Goal: Manage account settings

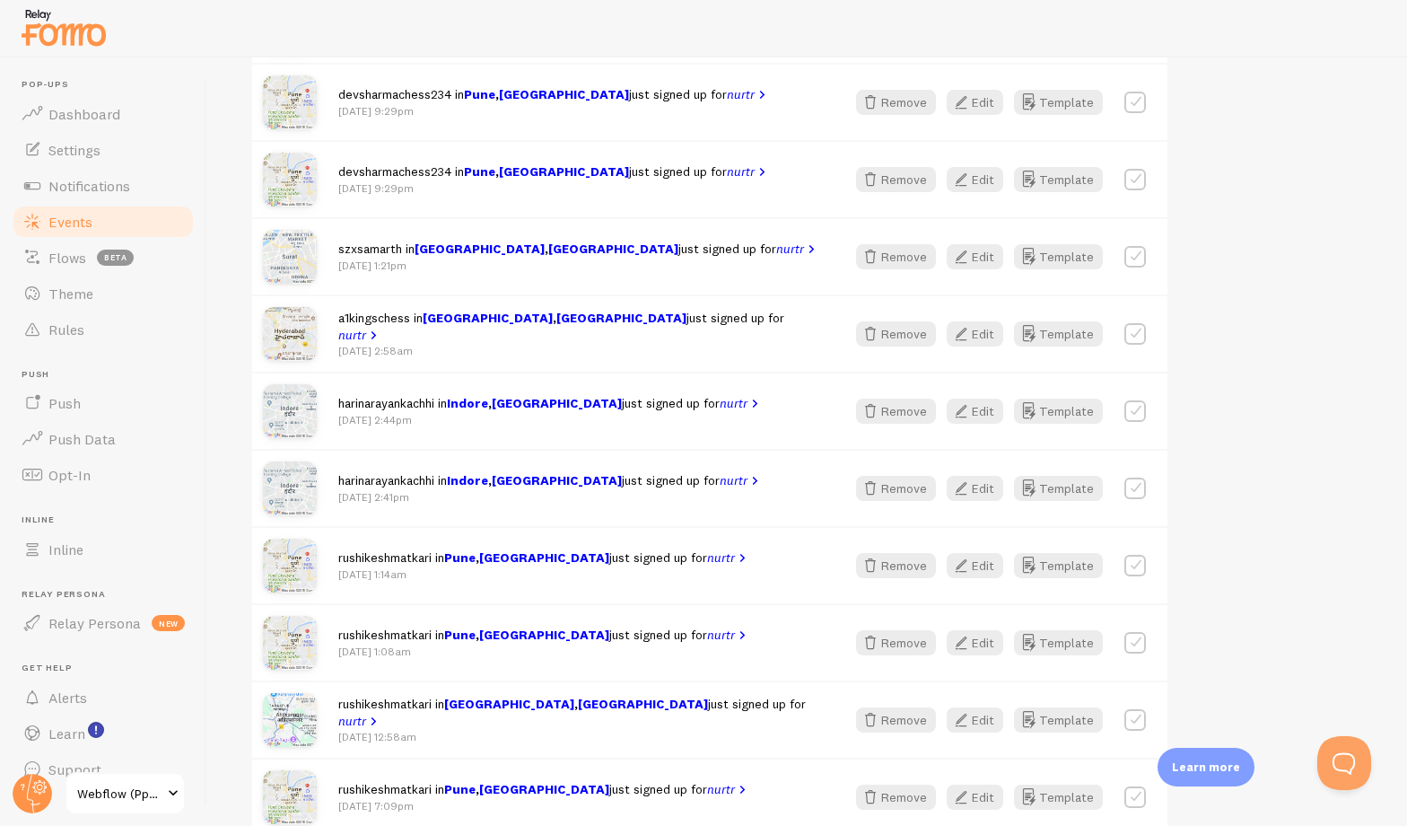
scroll to position [389, 0]
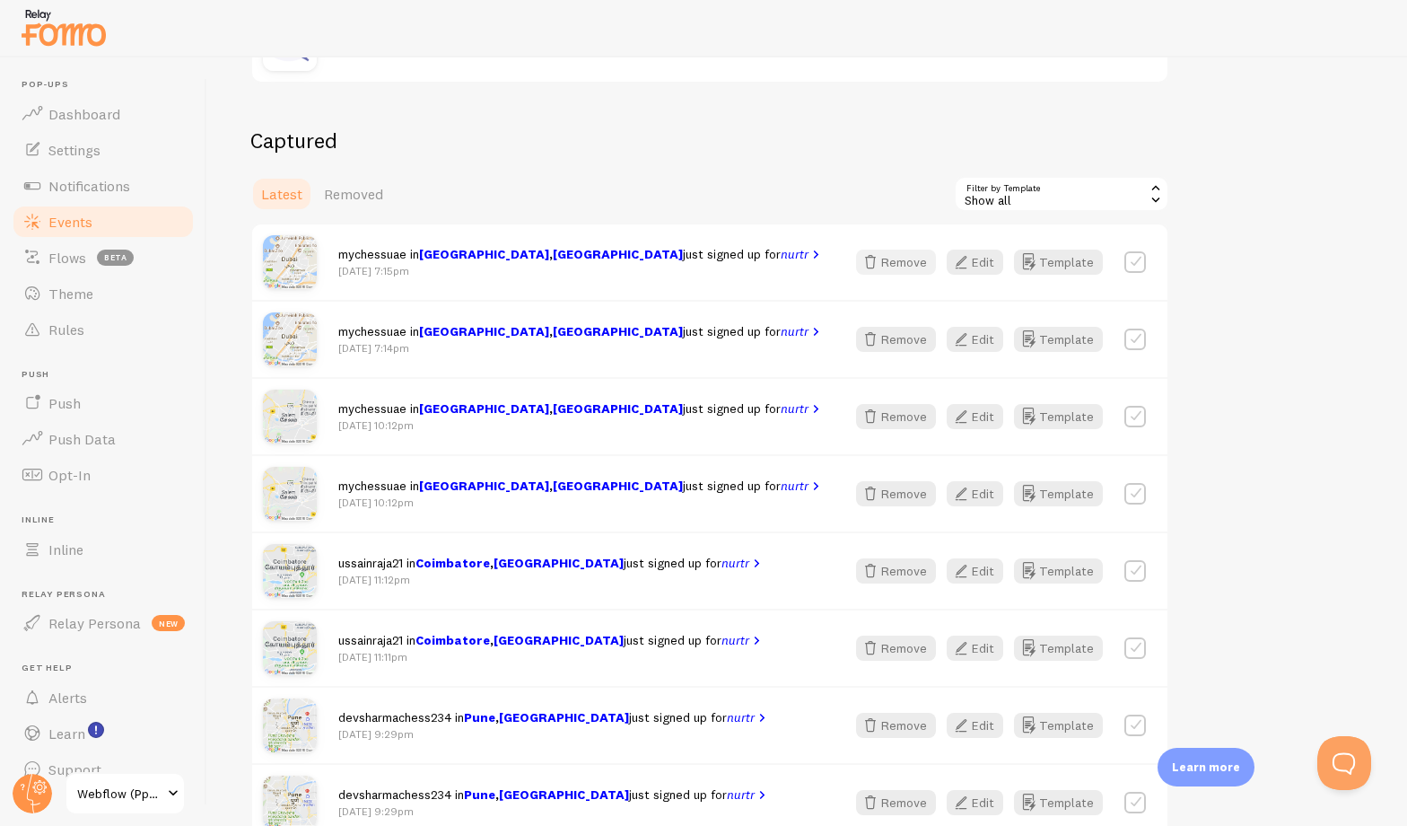
click at [913, 265] on button "Remove" at bounding box center [896, 261] width 80 height 25
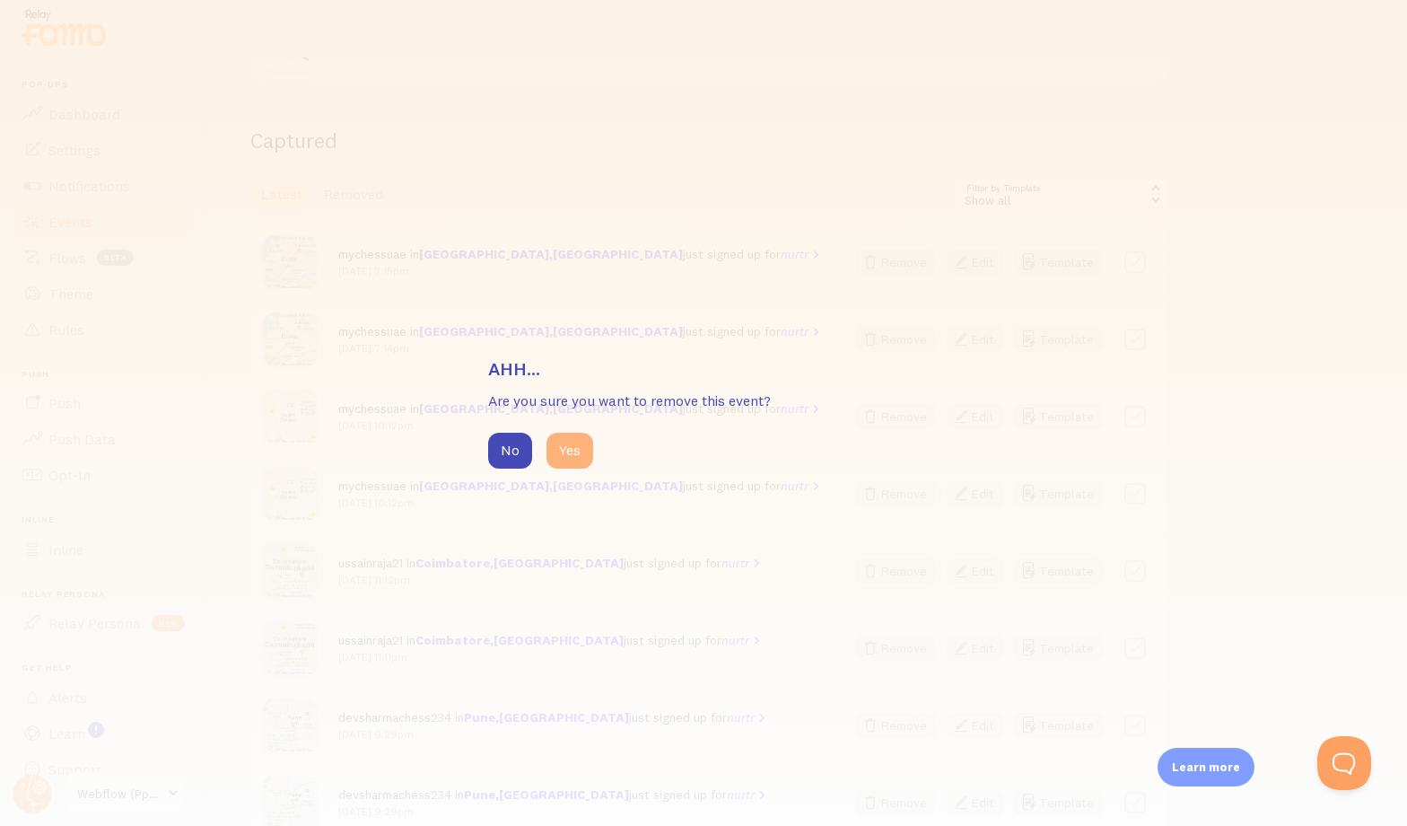
click at [586, 457] on button "Yes" at bounding box center [569, 450] width 47 height 36
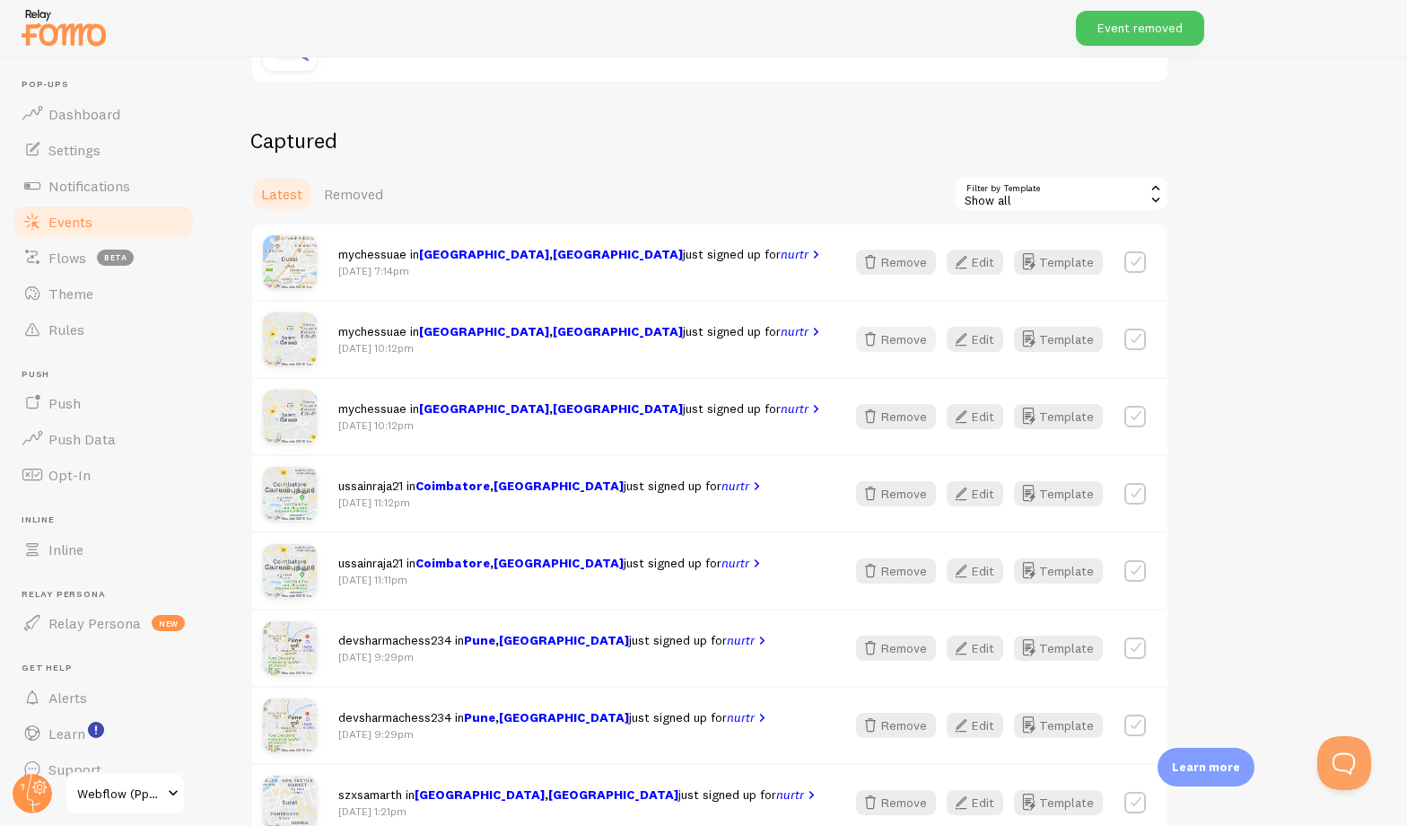
click at [913, 335] on button "Remove" at bounding box center [896, 339] width 80 height 25
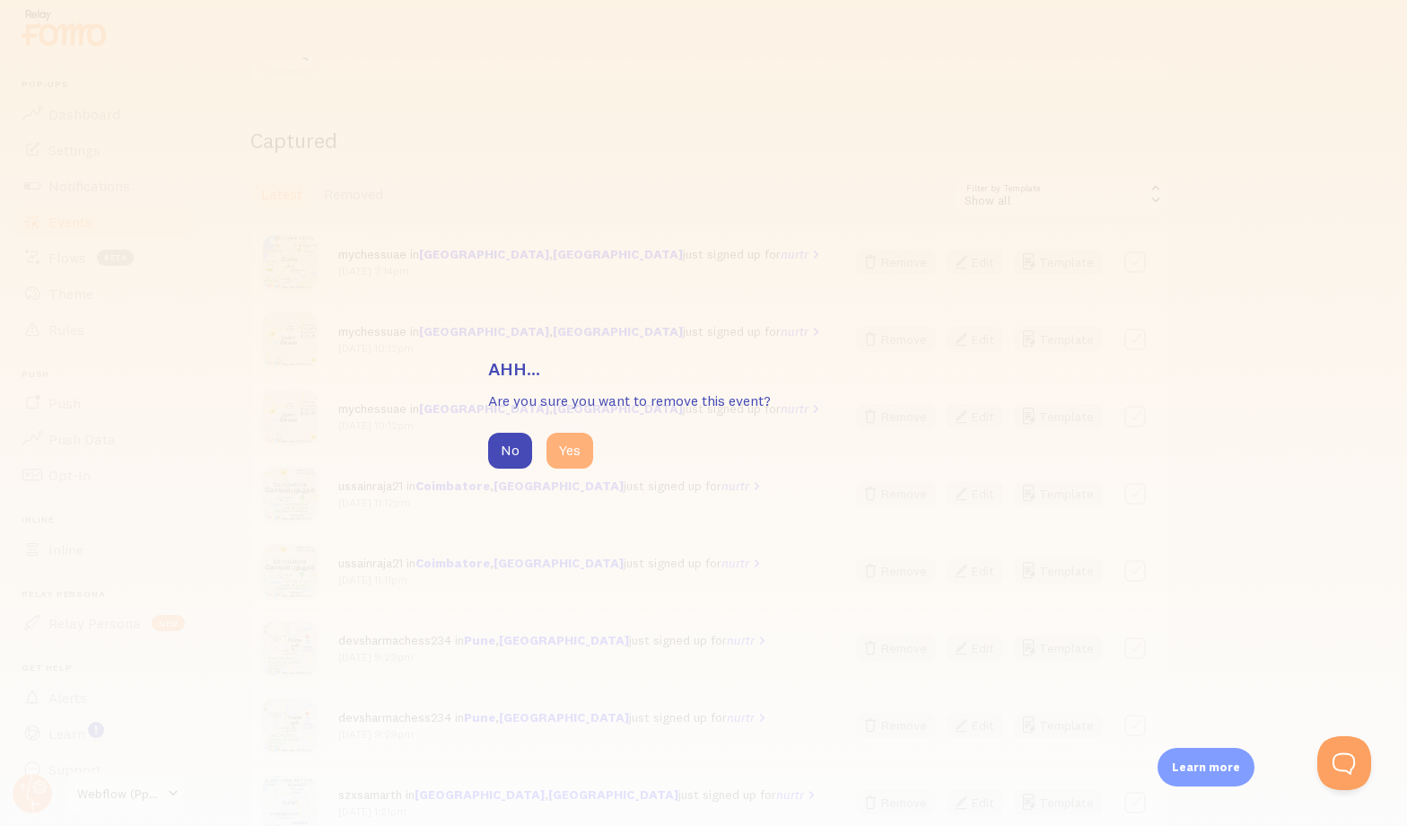
click at [570, 454] on button "Yes" at bounding box center [569, 450] width 47 height 36
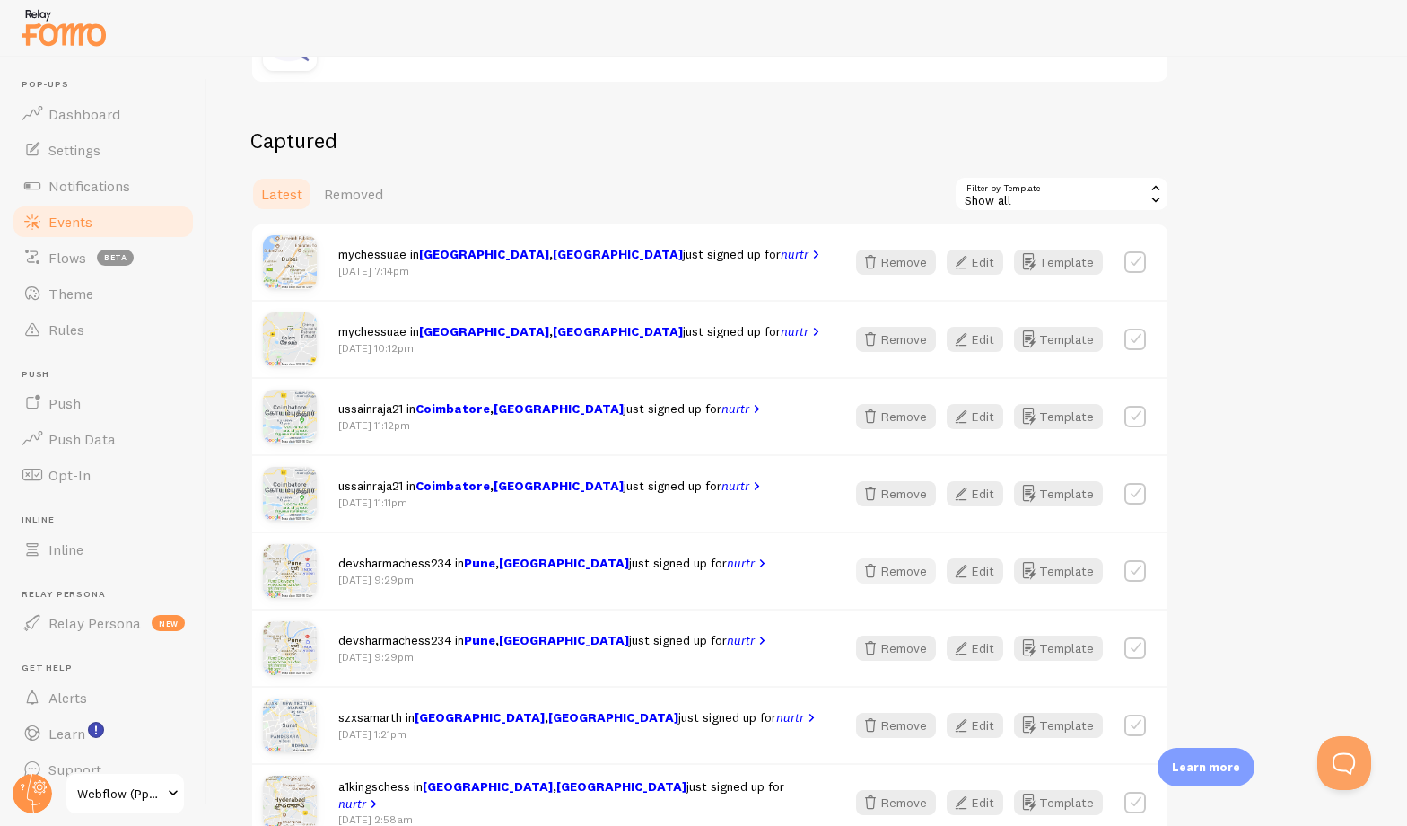
click at [895, 580] on button "Remove" at bounding box center [896, 570] width 80 height 25
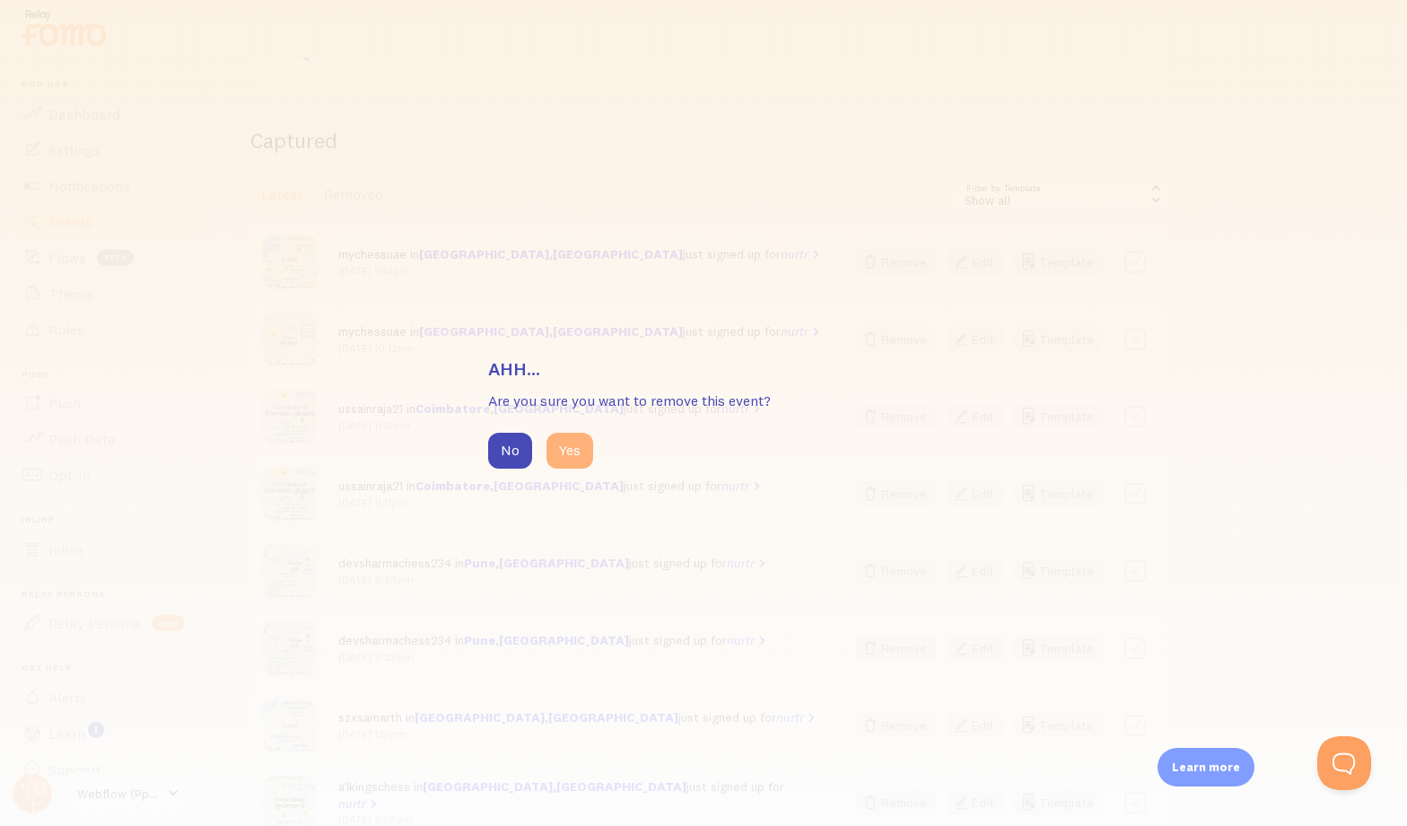
click at [582, 454] on button "Yes" at bounding box center [569, 450] width 47 height 36
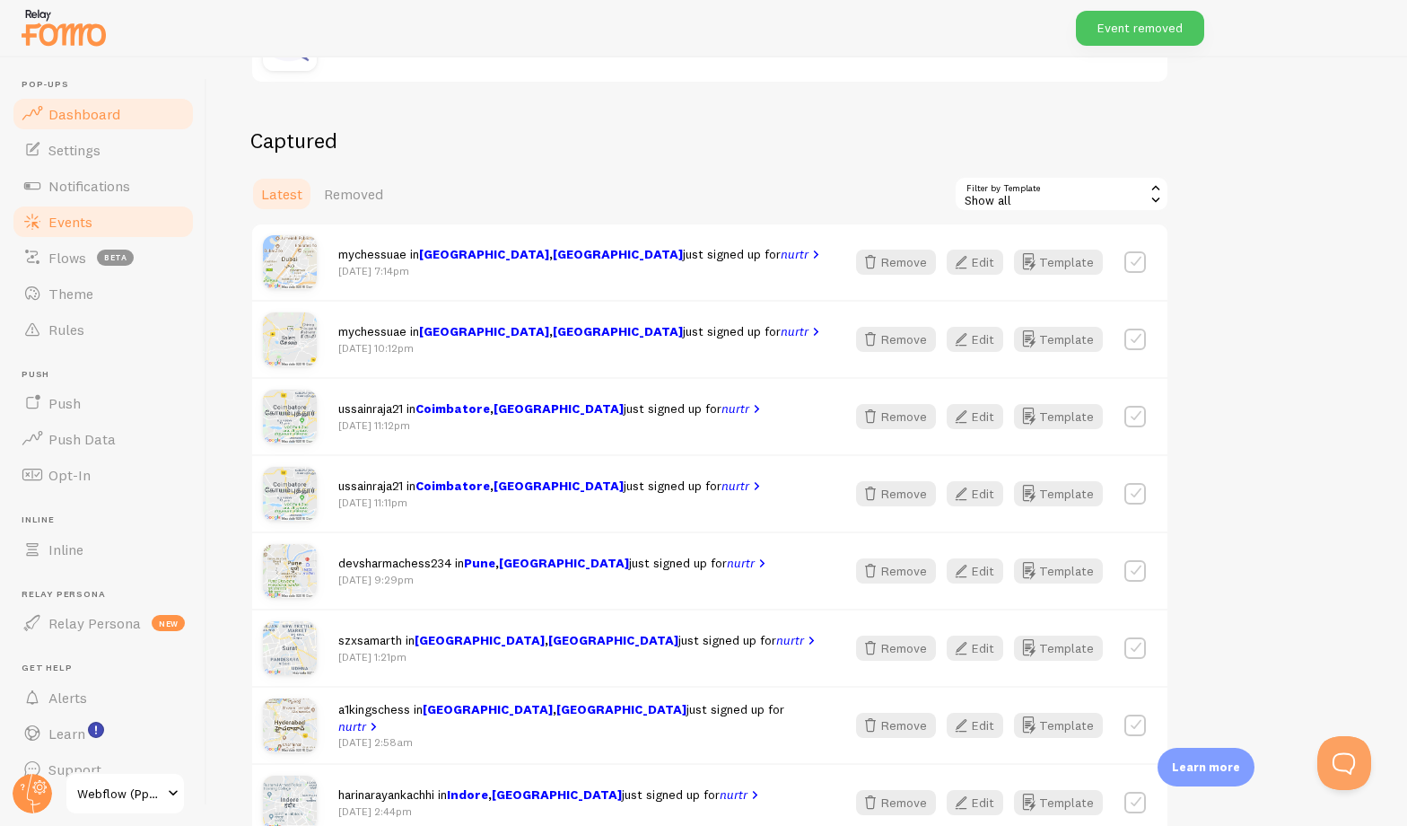
click at [78, 110] on span "Dashboard" at bounding box center [84, 114] width 72 height 18
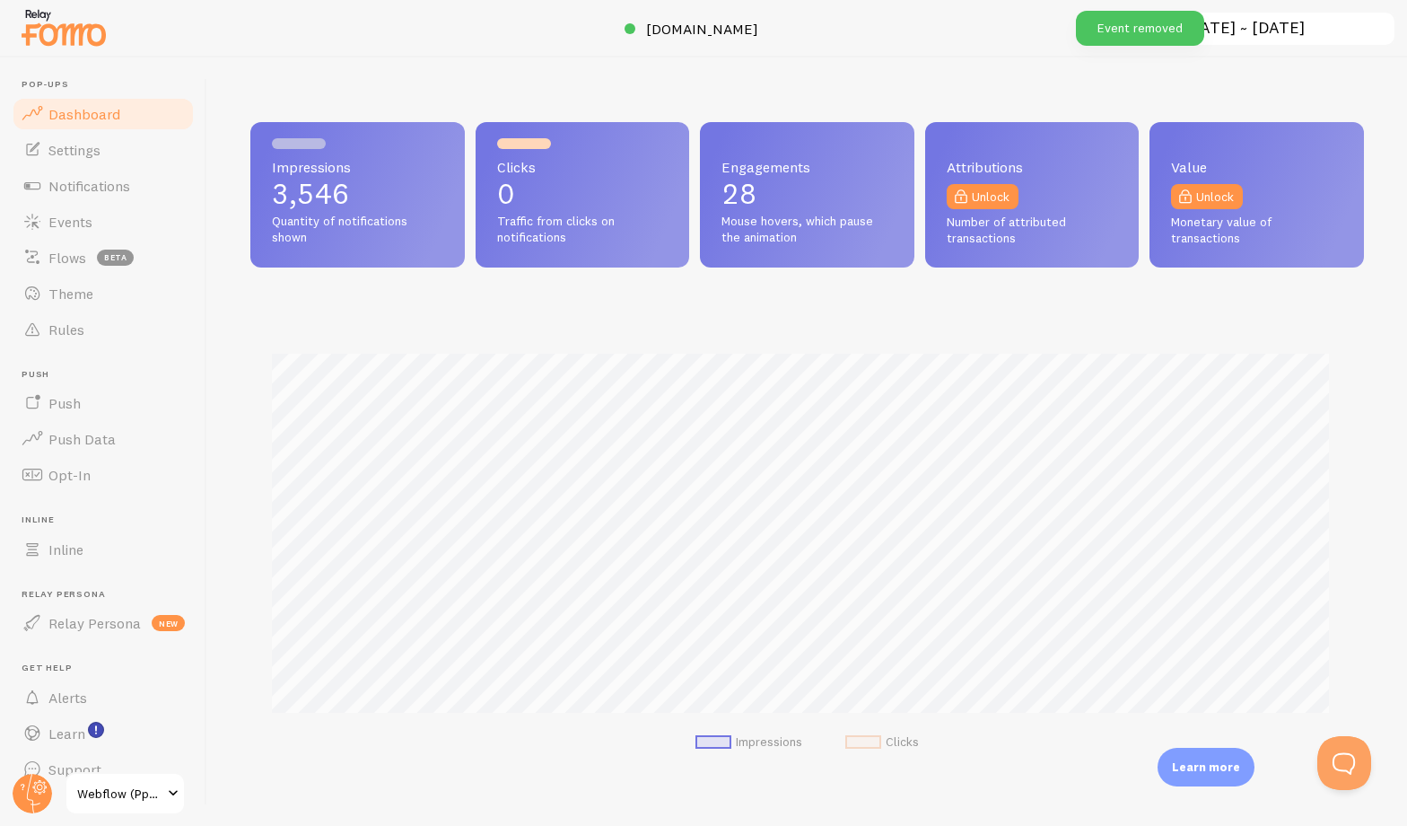
scroll to position [471, 1100]
click at [448, 328] on div "Impressions Clicks" at bounding box center [807, 546] width 1114 height 472
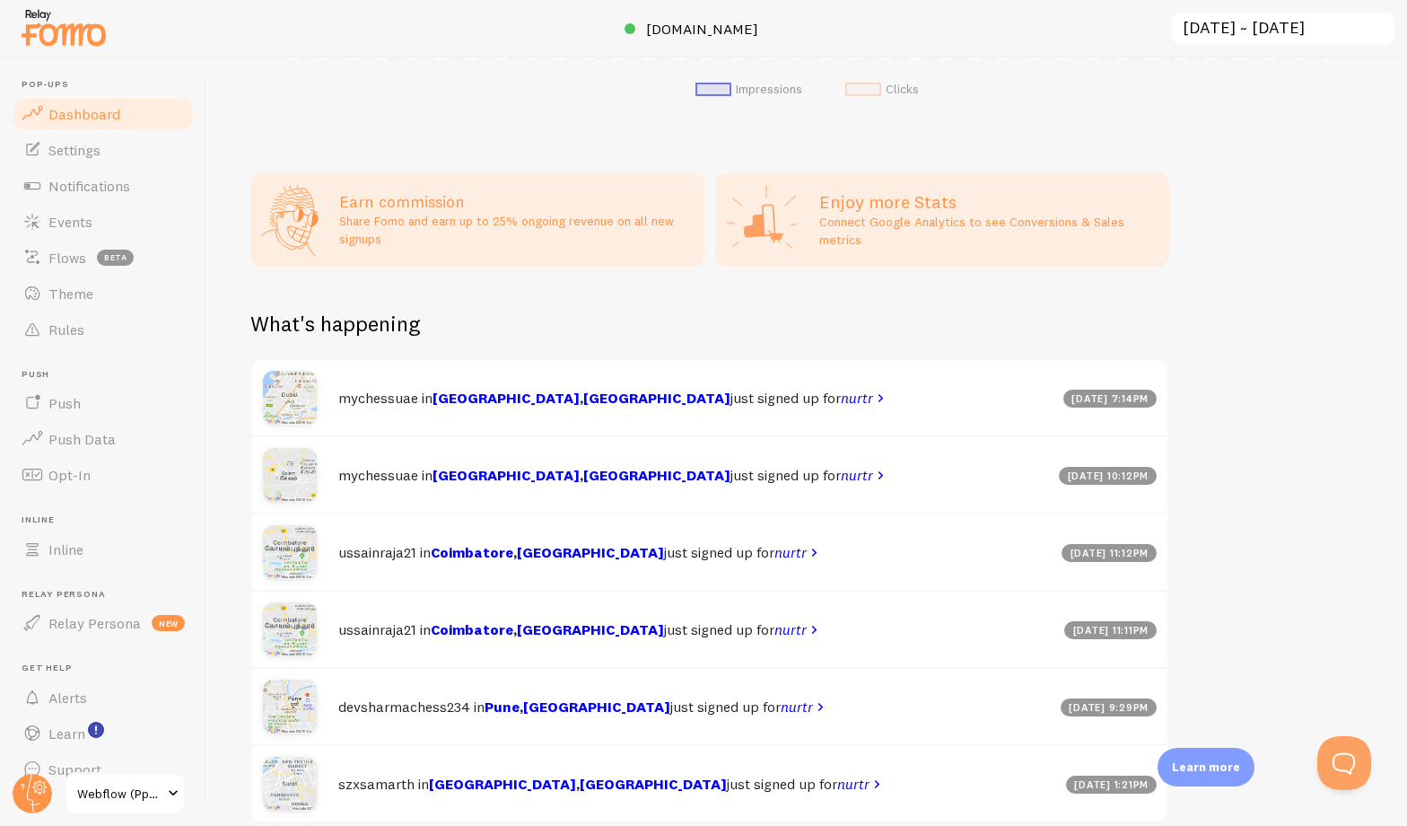
scroll to position [737, 0]
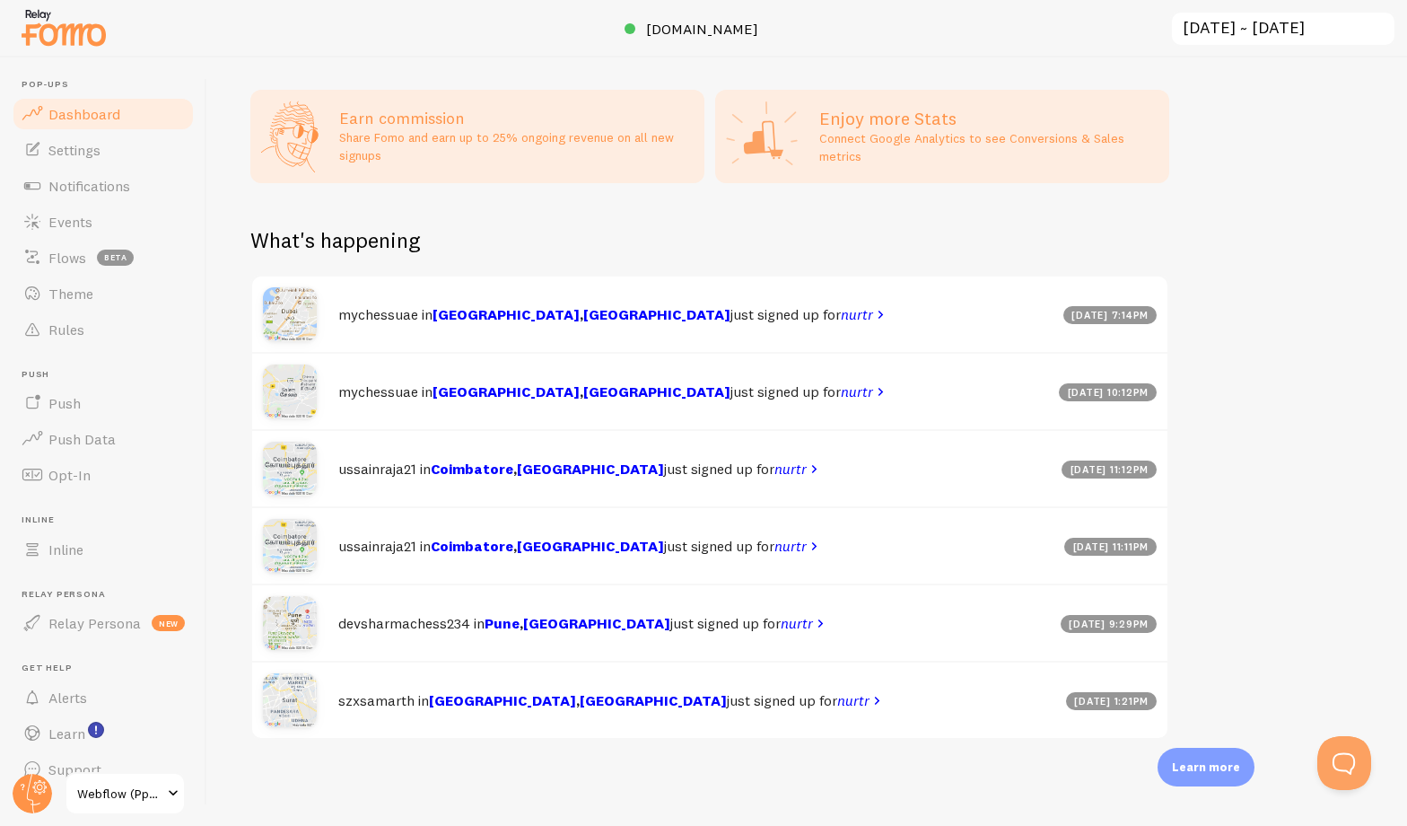
click at [1208, 584] on div "Impressions 3,546 Quantity of notifications shown Clicks 0 Traffic from clicks …" at bounding box center [807, 441] width 1200 height 768
click at [64, 147] on span "Settings" at bounding box center [74, 150] width 52 height 18
